Goal: Information Seeking & Learning: Learn about a topic

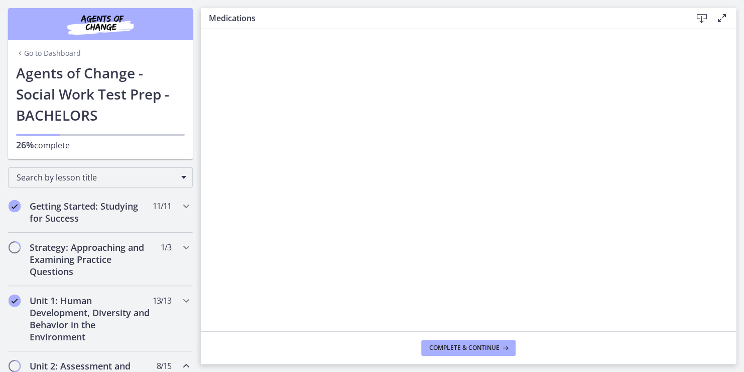
scroll to position [623, 0]
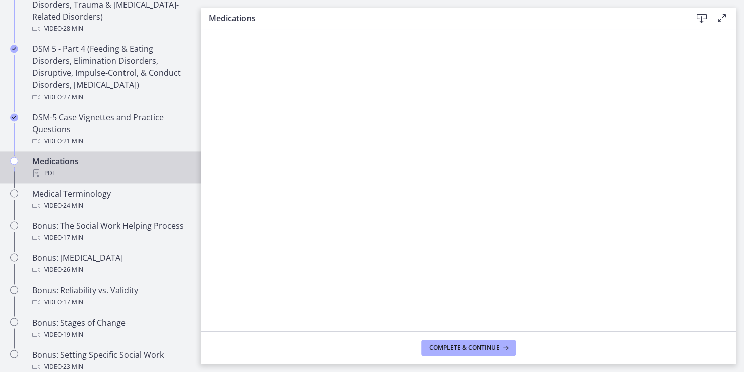
click at [736, 326] on main "Medications Download Enable fullscreen Complete & continue" at bounding box center [472, 186] width 543 height 372
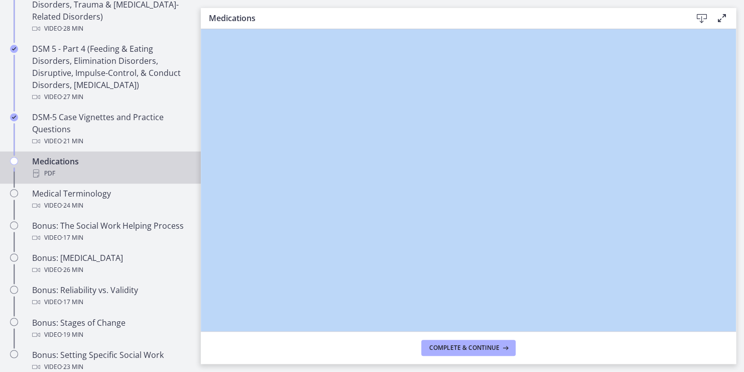
click at [736, 326] on main "Medications Download Enable fullscreen Complete & continue" at bounding box center [472, 186] width 543 height 372
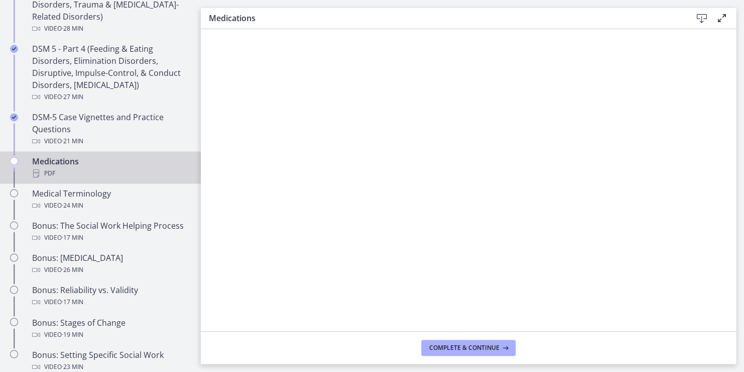
drag, startPoint x: 736, startPoint y: 326, endPoint x: 739, endPoint y: 219, distance: 107.5
click at [739, 219] on main "Medications Download Enable fullscreen Complete & continue" at bounding box center [472, 186] width 543 height 372
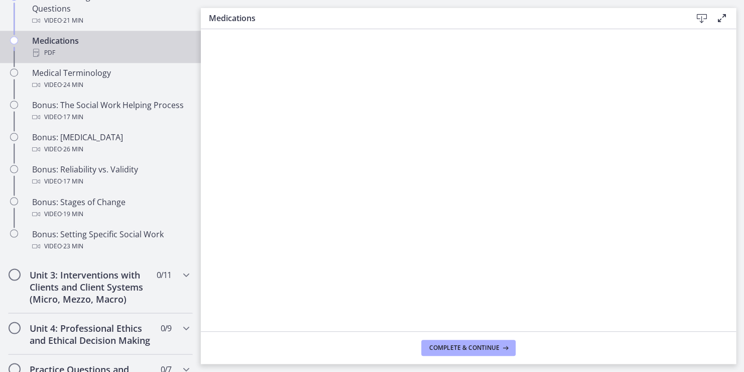
scroll to position [763, 0]
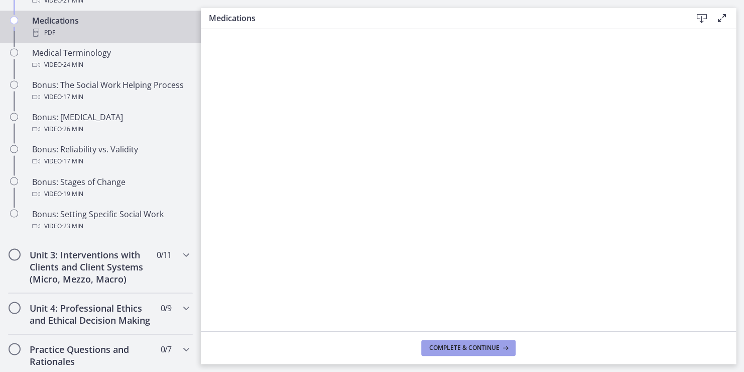
click at [470, 348] on span "Complete & continue" at bounding box center [464, 348] width 70 height 8
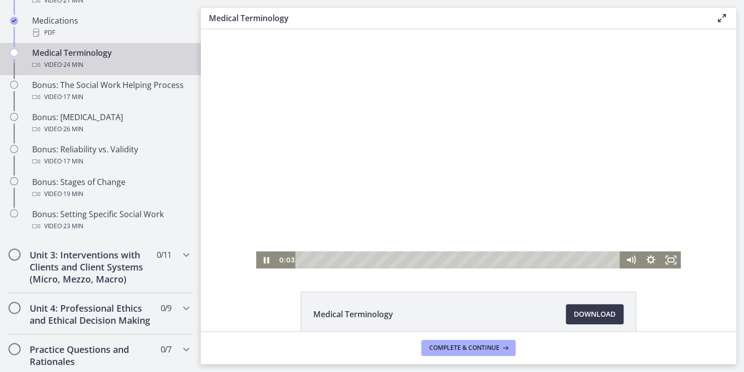
click at [465, 196] on div at bounding box center [468, 148] width 425 height 239
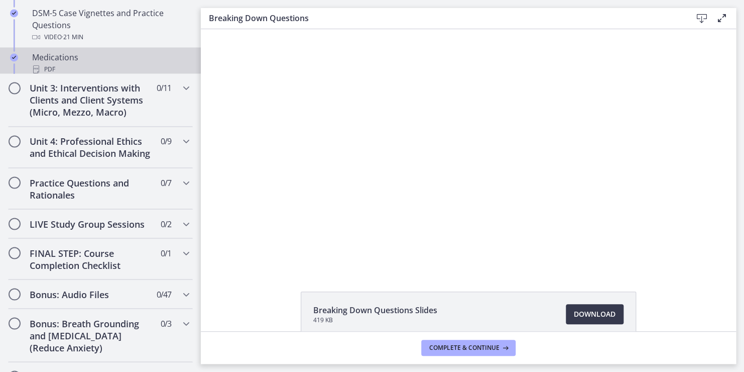
scroll to position [514, 0]
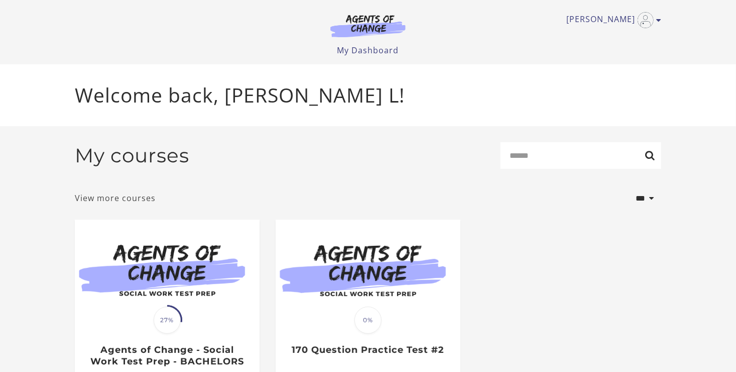
click at [124, 197] on link "View more courses" at bounding box center [115, 198] width 81 height 12
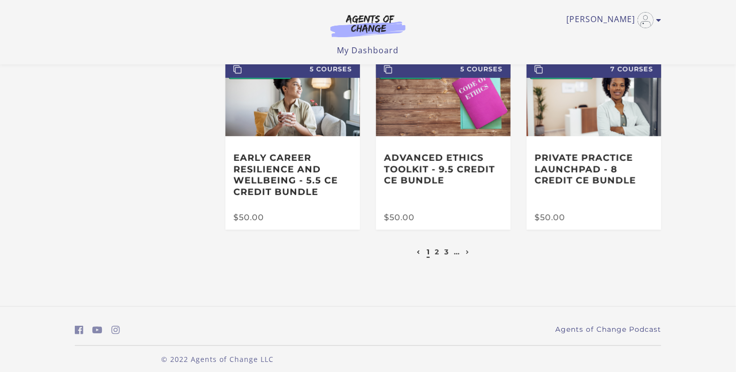
scroll to position [241, 0]
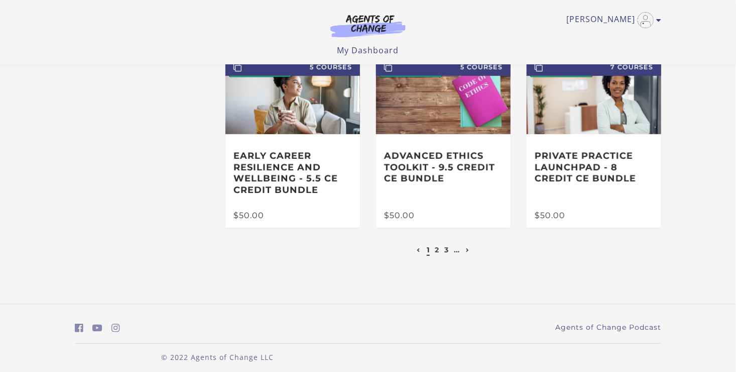
click at [467, 247] on link "Next page" at bounding box center [468, 249] width 9 height 9
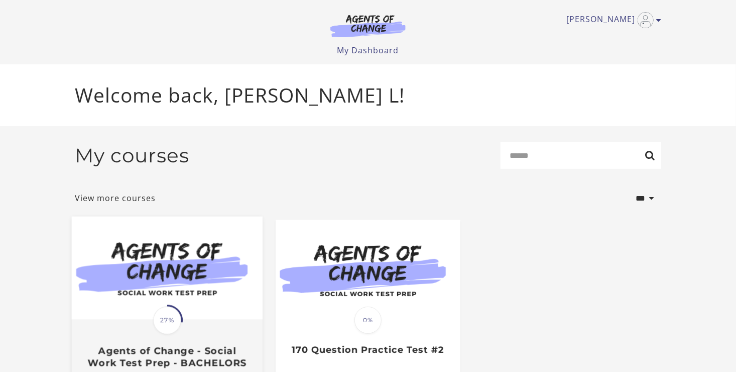
click at [164, 325] on span "27%" at bounding box center [167, 320] width 28 height 28
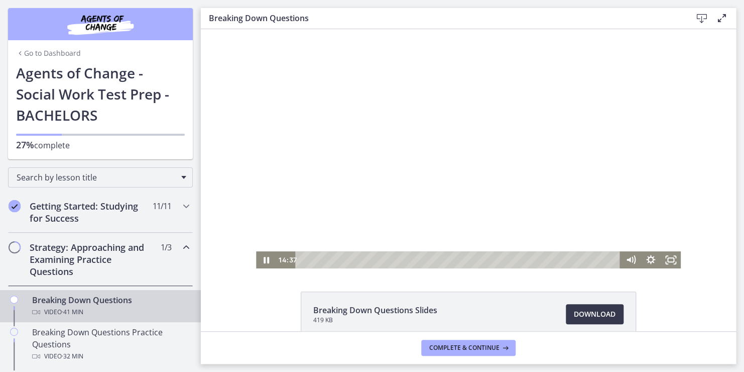
click at [434, 191] on div at bounding box center [468, 148] width 425 height 239
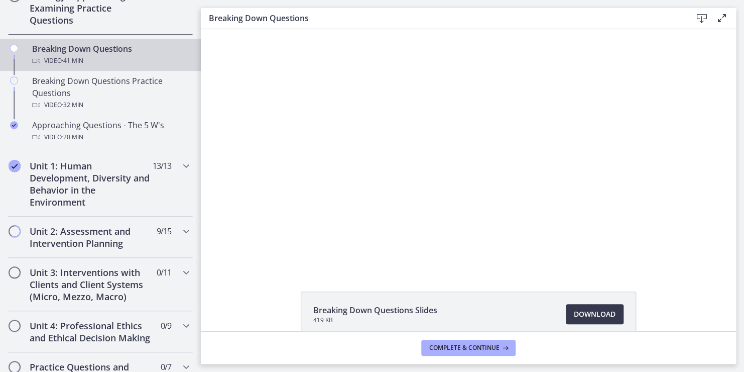
scroll to position [241, 0]
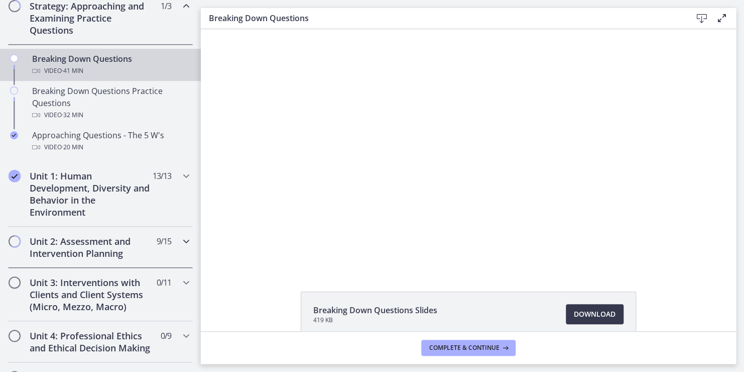
click at [119, 244] on h2 "Unit 2: Assessment and Intervention Planning" at bounding box center [91, 247] width 123 height 24
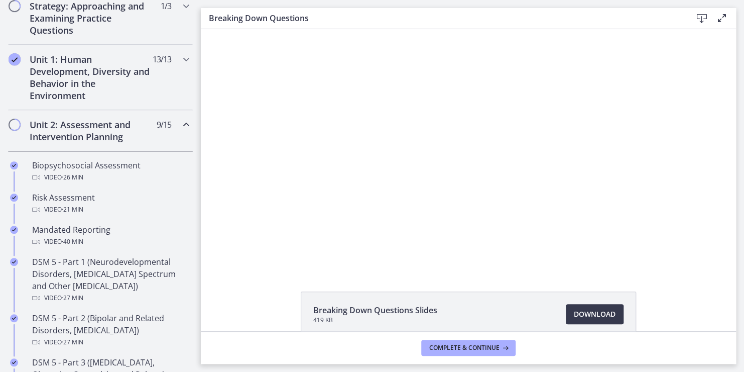
click at [201, 362] on footer "Complete & continue" at bounding box center [468, 347] width 535 height 33
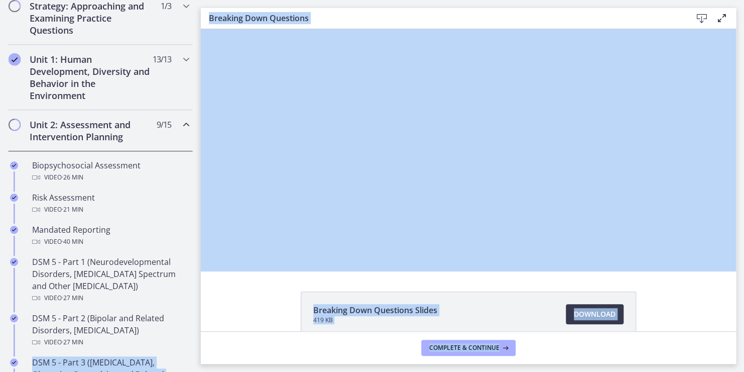
click at [198, 364] on div "Go to Dashboard Go to Dashboard Agents of Change - Social Work Test Prep - BACH…" at bounding box center [372, 186] width 744 height 372
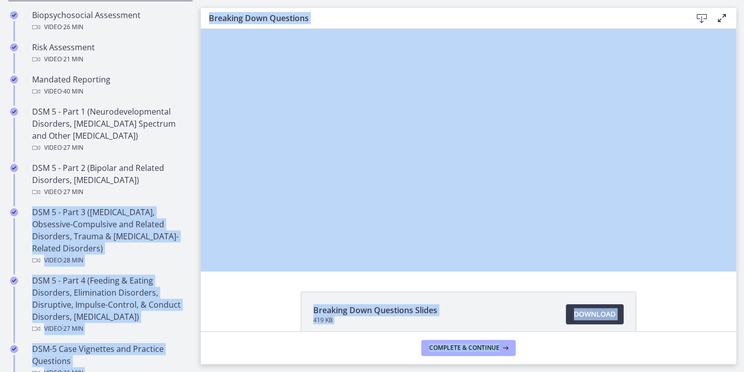
scroll to position [442, 0]
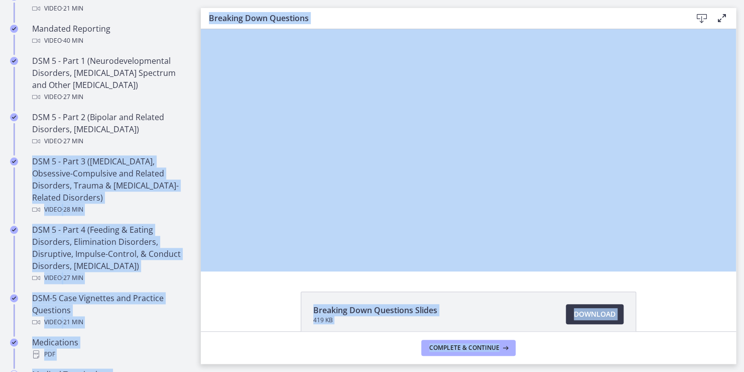
click at [422, 17] on h3 "Breaking Down Questions" at bounding box center [442, 18] width 467 height 12
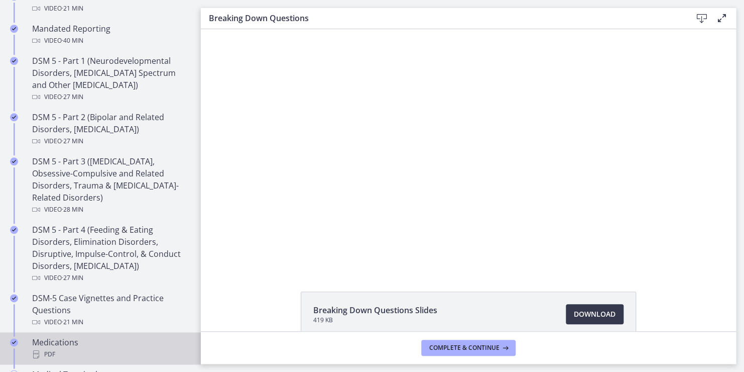
click at [165, 342] on div "Medications PDF" at bounding box center [110, 348] width 157 height 24
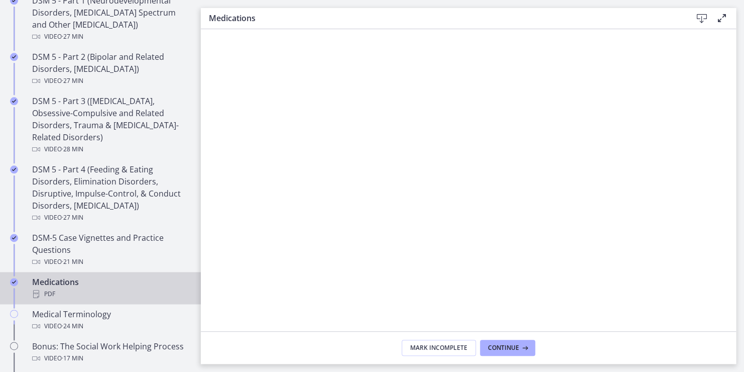
scroll to position [522, 0]
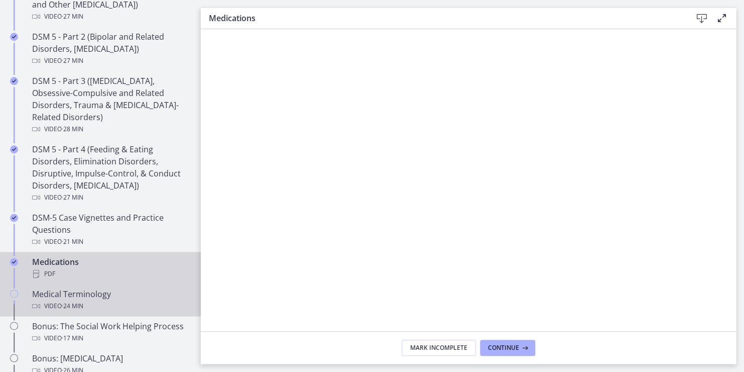
click at [62, 300] on span "· 24 min" at bounding box center [73, 306] width 22 height 12
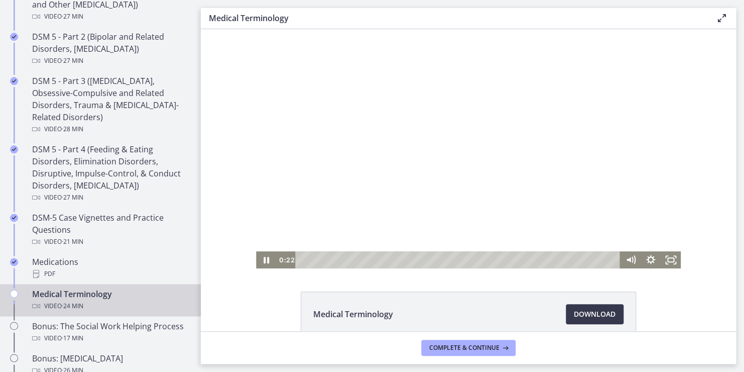
click at [384, 237] on div at bounding box center [468, 148] width 425 height 239
click at [263, 254] on icon "Play Video" at bounding box center [267, 260] width 24 height 21
click at [370, 234] on div at bounding box center [468, 148] width 425 height 239
click at [264, 259] on icon "Play Video" at bounding box center [267, 260] width 6 height 9
click at [264, 259] on icon "Pause" at bounding box center [267, 260] width 6 height 7
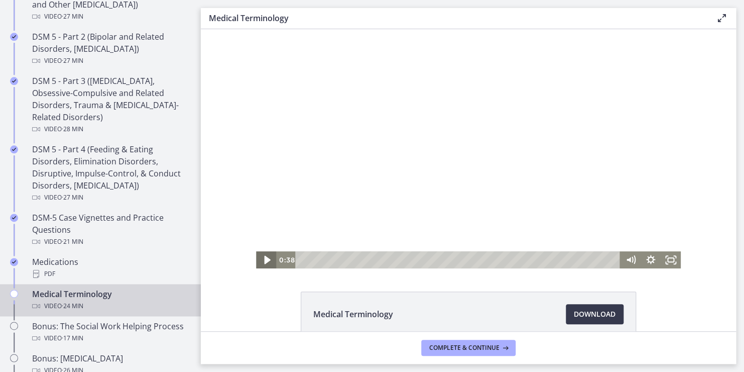
click at [263, 257] on icon "Play Video" at bounding box center [267, 260] width 24 height 21
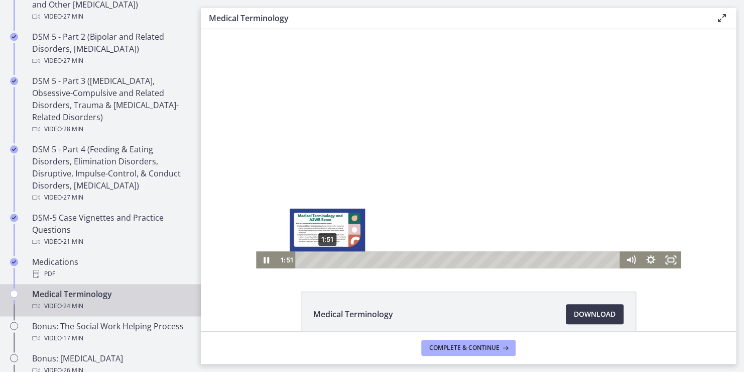
click at [323, 261] on div "1:51" at bounding box center [459, 259] width 313 height 17
click at [313, 261] on div "1:03" at bounding box center [459, 259] width 313 height 17
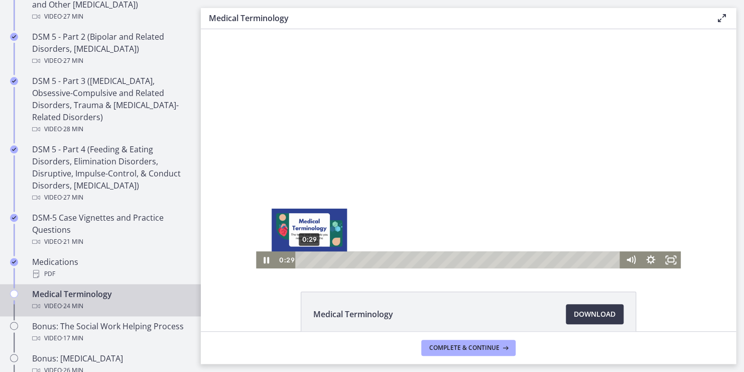
click at [305, 260] on div "0:29" at bounding box center [459, 259] width 313 height 17
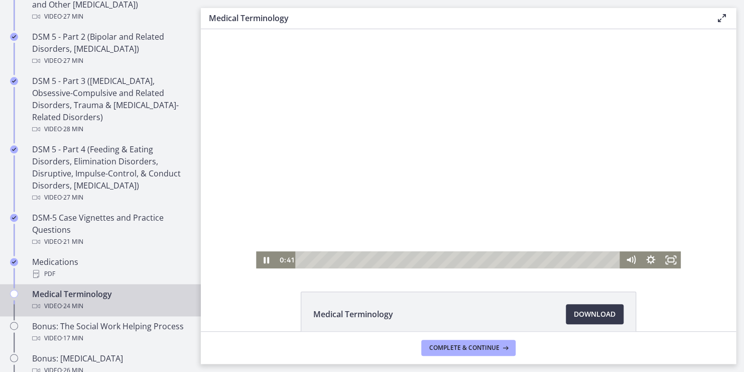
click at [289, 266] on div "0:41 0:00" at bounding box center [448, 259] width 345 height 17
click at [261, 264] on icon "Pause" at bounding box center [266, 260] width 24 height 21
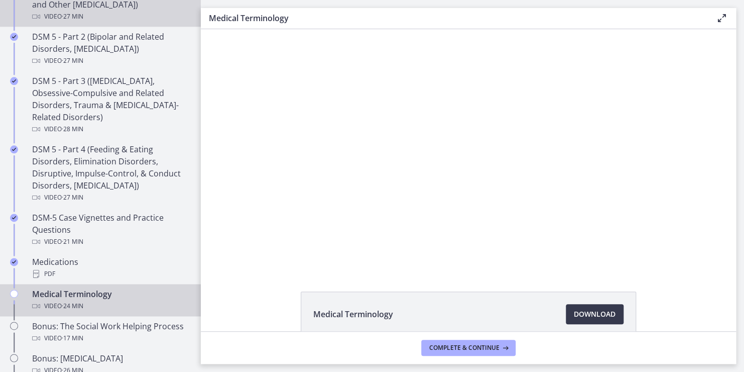
click at [104, 15] on div "Video · 27 min" at bounding box center [110, 17] width 157 height 12
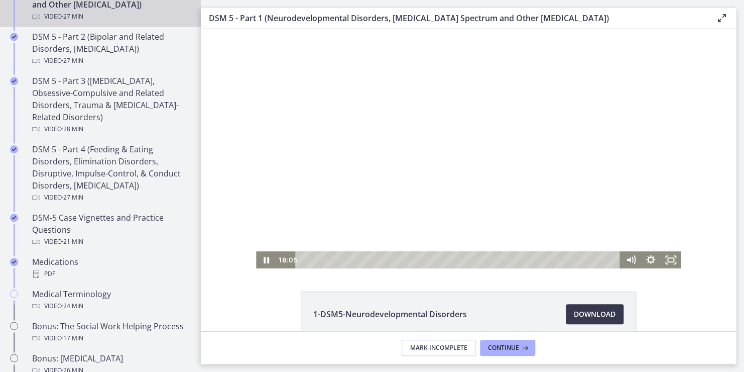
click at [413, 129] on div at bounding box center [468, 148] width 425 height 239
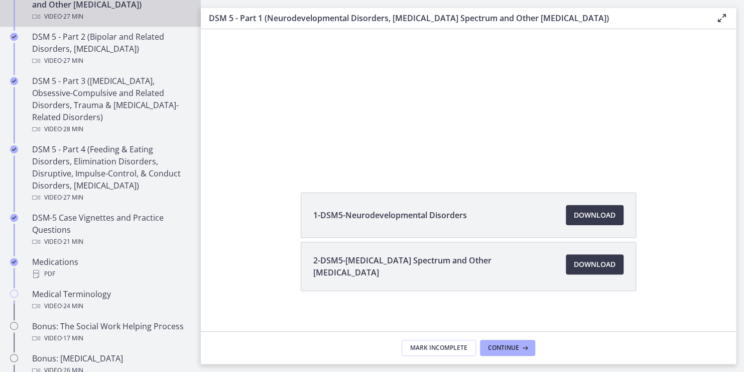
scroll to position [106, 0]
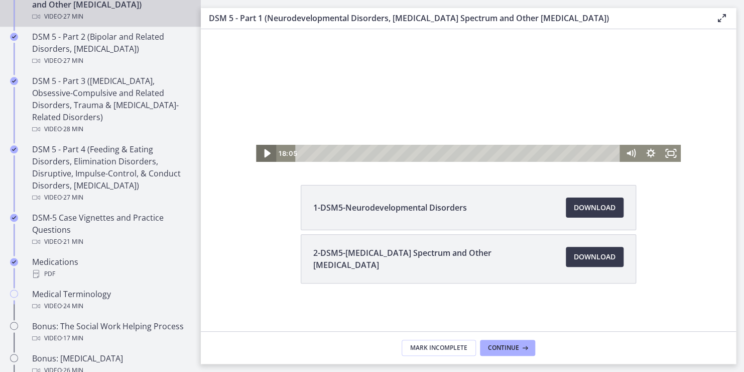
click at [259, 156] on icon "Play Video" at bounding box center [267, 153] width 24 height 21
click at [266, 153] on icon "Pause" at bounding box center [266, 153] width 20 height 17
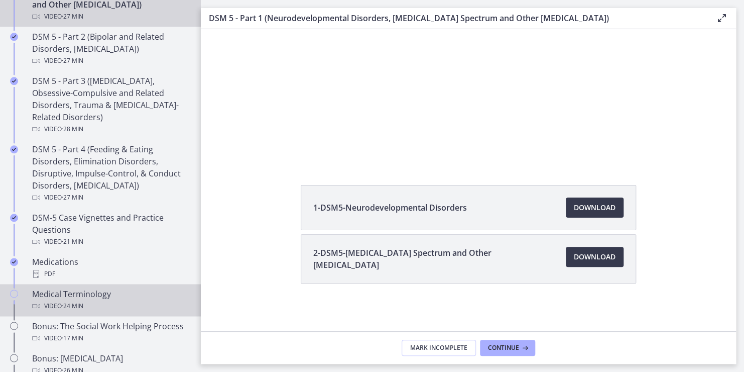
click at [69, 294] on div "Medical Terminology Video · 24 min" at bounding box center [110, 300] width 157 height 24
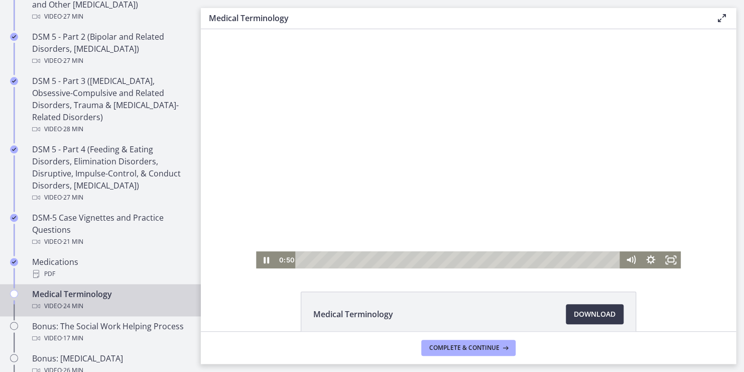
click at [537, 177] on div at bounding box center [468, 148] width 425 height 239
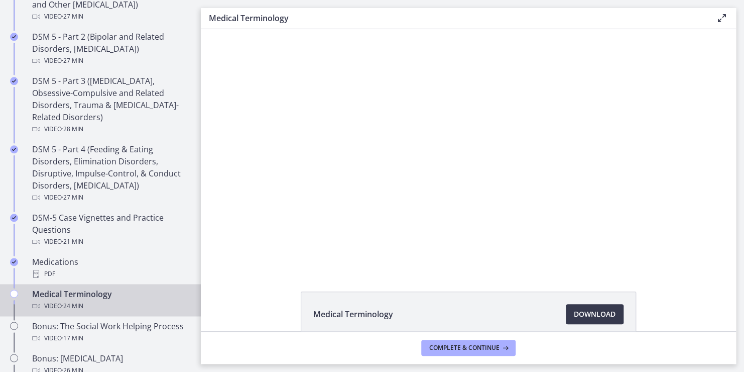
drag, startPoint x: 732, startPoint y: 36, endPoint x: 288, endPoint y: 64, distance: 444.9
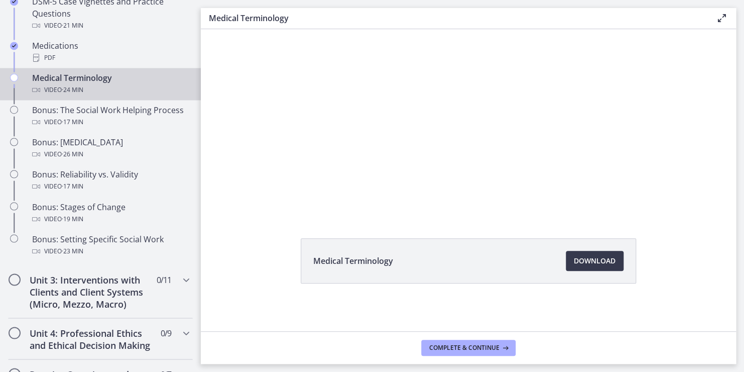
scroll to position [734, 0]
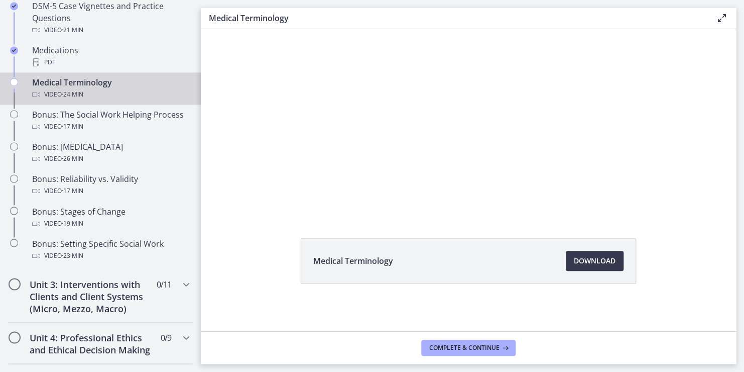
click at [103, 96] on div "Video · 24 min" at bounding box center [110, 94] width 157 height 12
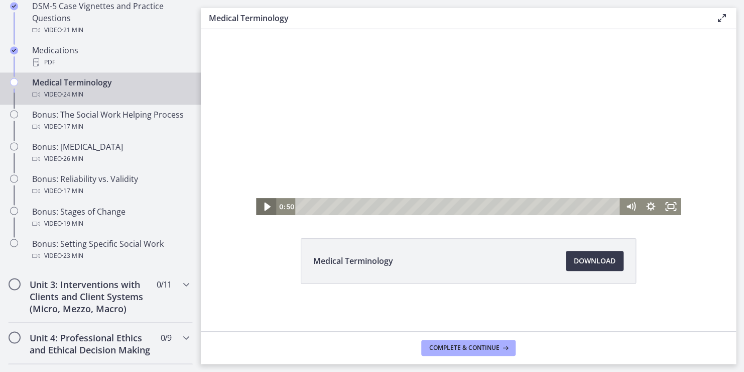
click at [260, 205] on icon "Play Video" at bounding box center [267, 206] width 24 height 21
drag, startPoint x: 260, startPoint y: 205, endPoint x: 376, endPoint y: 218, distance: 116.7
click at [376, 215] on html "Click for sound @keyframes VOLUME_SMALL_WAVE_FLASH { 0% { opacity: 0; } 33% { o…" at bounding box center [468, 95] width 535 height 239
click at [517, 227] on div "Medical Terminology Download Opens in a new window" at bounding box center [468, 127] width 535 height 302
click at [263, 204] on icon "Pause" at bounding box center [266, 207] width 7 height 8
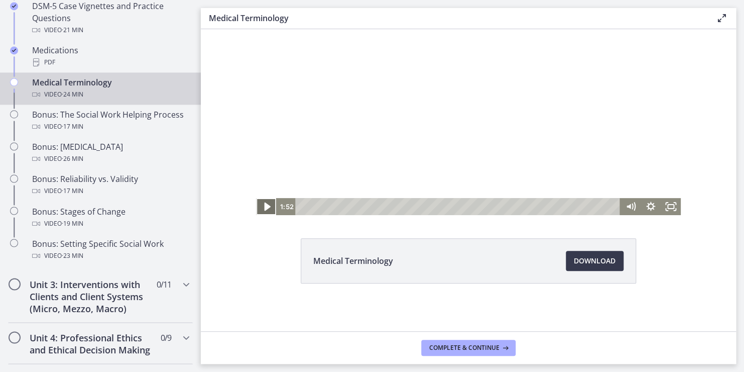
click at [258, 208] on icon "Play Video" at bounding box center [267, 206] width 24 height 21
click at [265, 204] on icon "Pause" at bounding box center [266, 207] width 7 height 8
click at [266, 204] on icon "Play Video" at bounding box center [267, 206] width 24 height 21
click at [293, 295] on div "Medical Terminology Download Opens in a new window" at bounding box center [469, 284] width 352 height 93
click at [265, 208] on icon "Pause" at bounding box center [266, 207] width 7 height 8
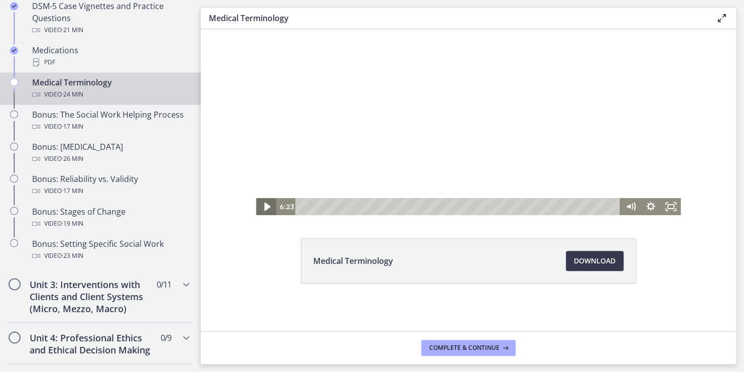
click at [265, 208] on icon "Play Video" at bounding box center [267, 206] width 24 height 21
click at [477, 237] on div "Medical Terminology Download Opens in a new window" at bounding box center [468, 127] width 535 height 302
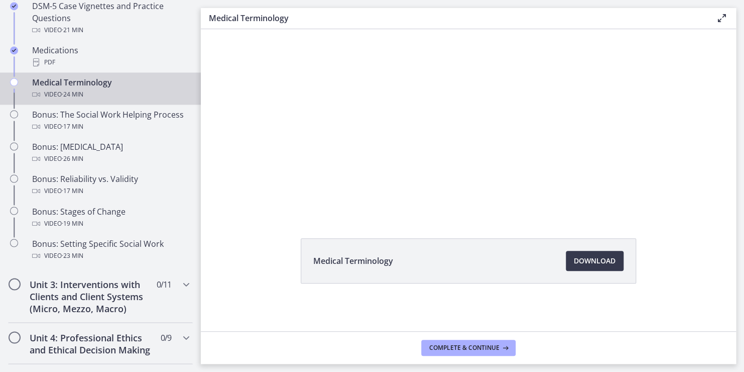
click at [477, 237] on div "Medical Terminology Download Opens in a new window" at bounding box center [468, 127] width 535 height 302
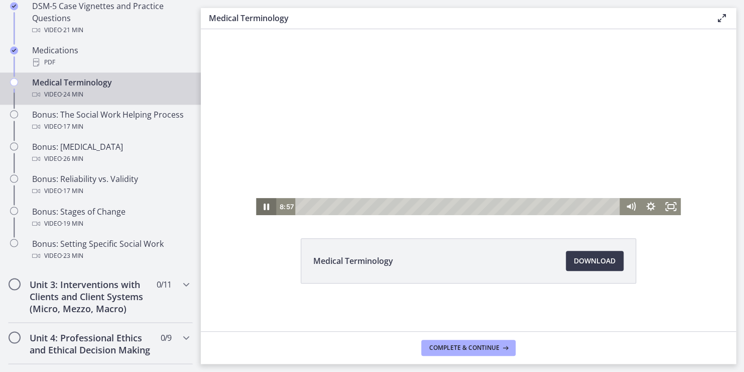
click at [264, 207] on icon "Pause" at bounding box center [267, 206] width 6 height 7
